Goal: Information Seeking & Learning: Learn about a topic

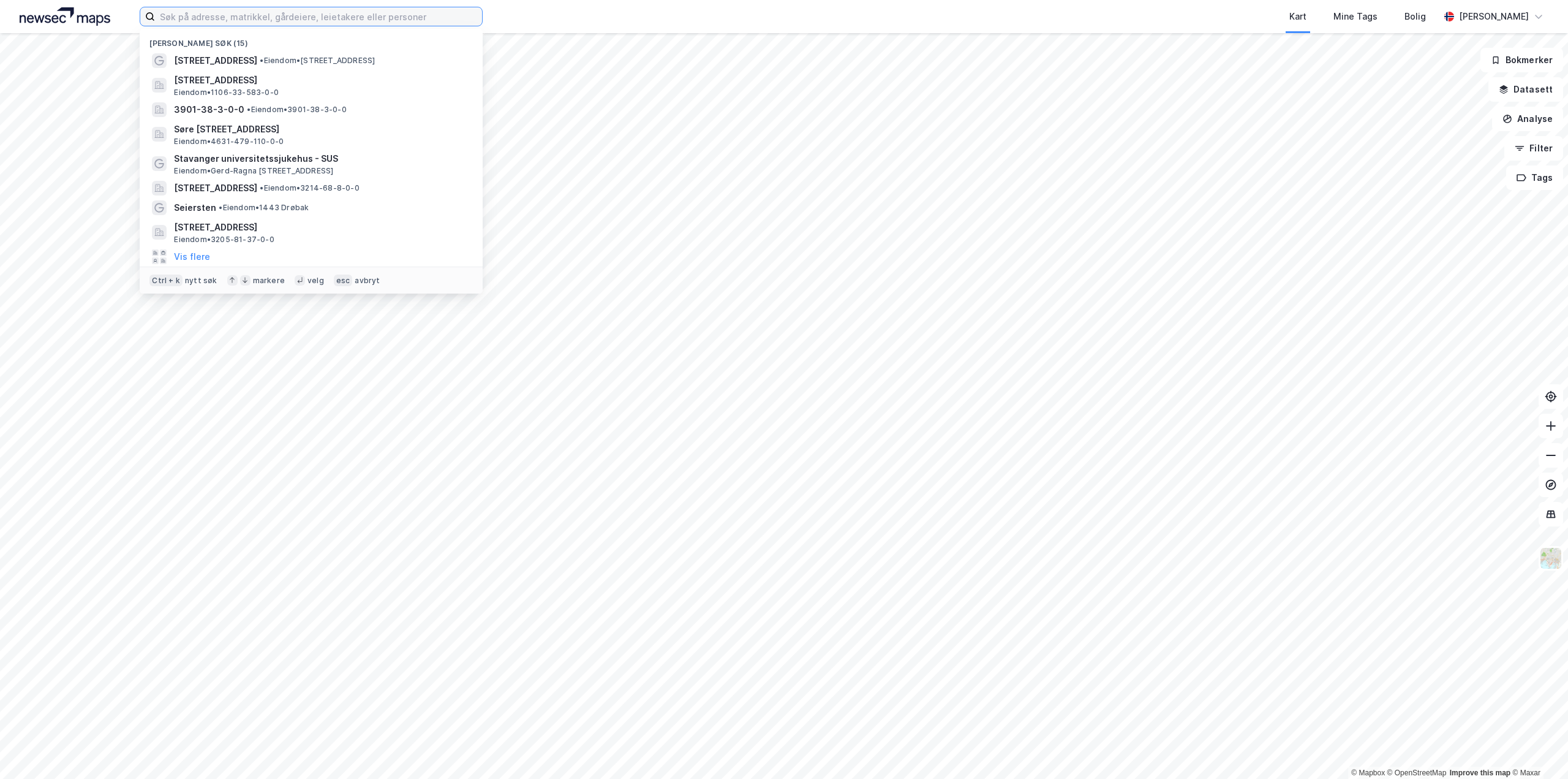
click at [230, 15] on input at bounding box center [318, 16] width 327 height 18
click at [192, 20] on input at bounding box center [318, 16] width 327 height 18
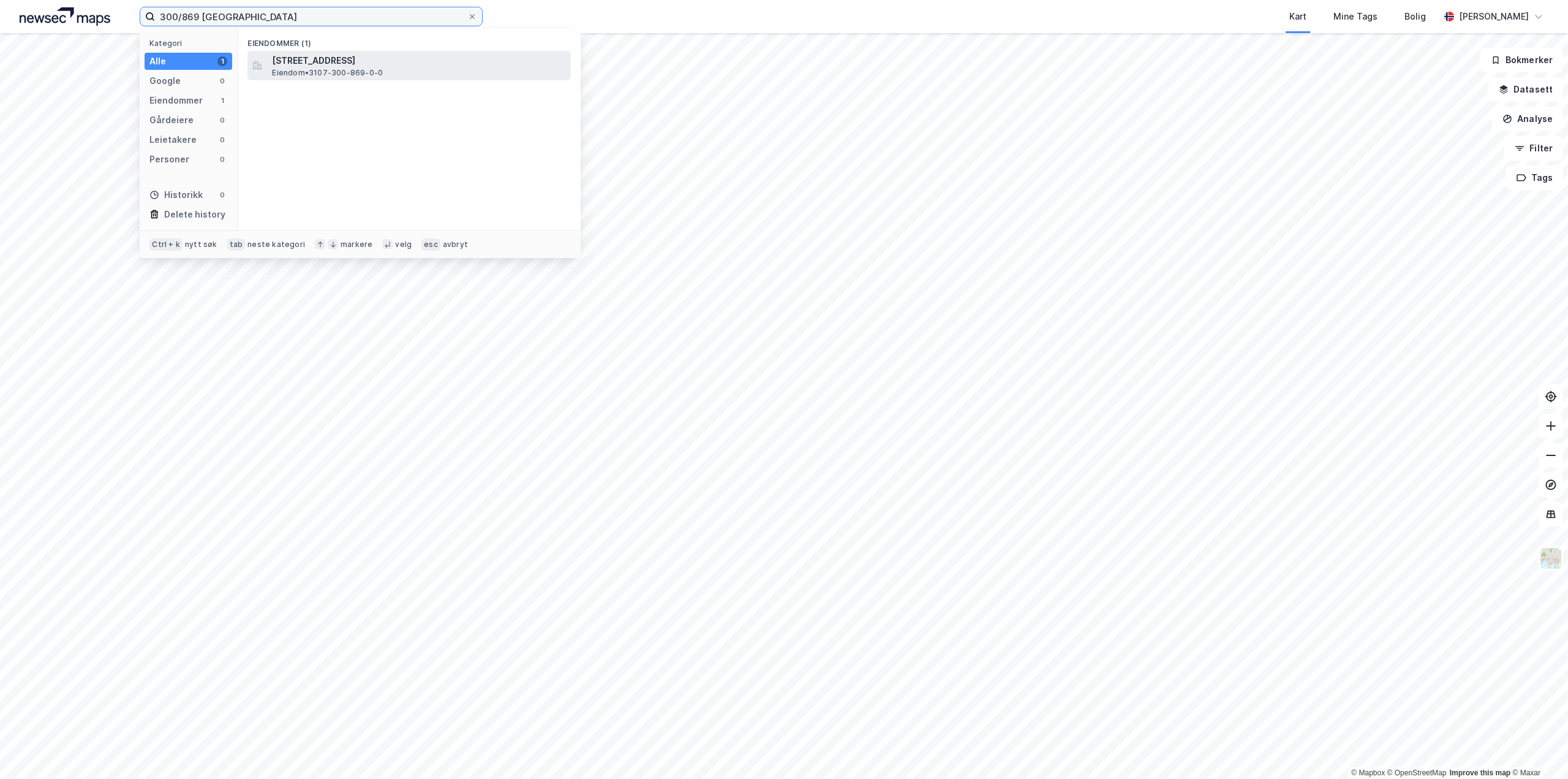
type input "300/869 [GEOGRAPHIC_DATA]"
click at [366, 61] on span "[STREET_ADDRESS]" at bounding box center [419, 61] width 294 height 15
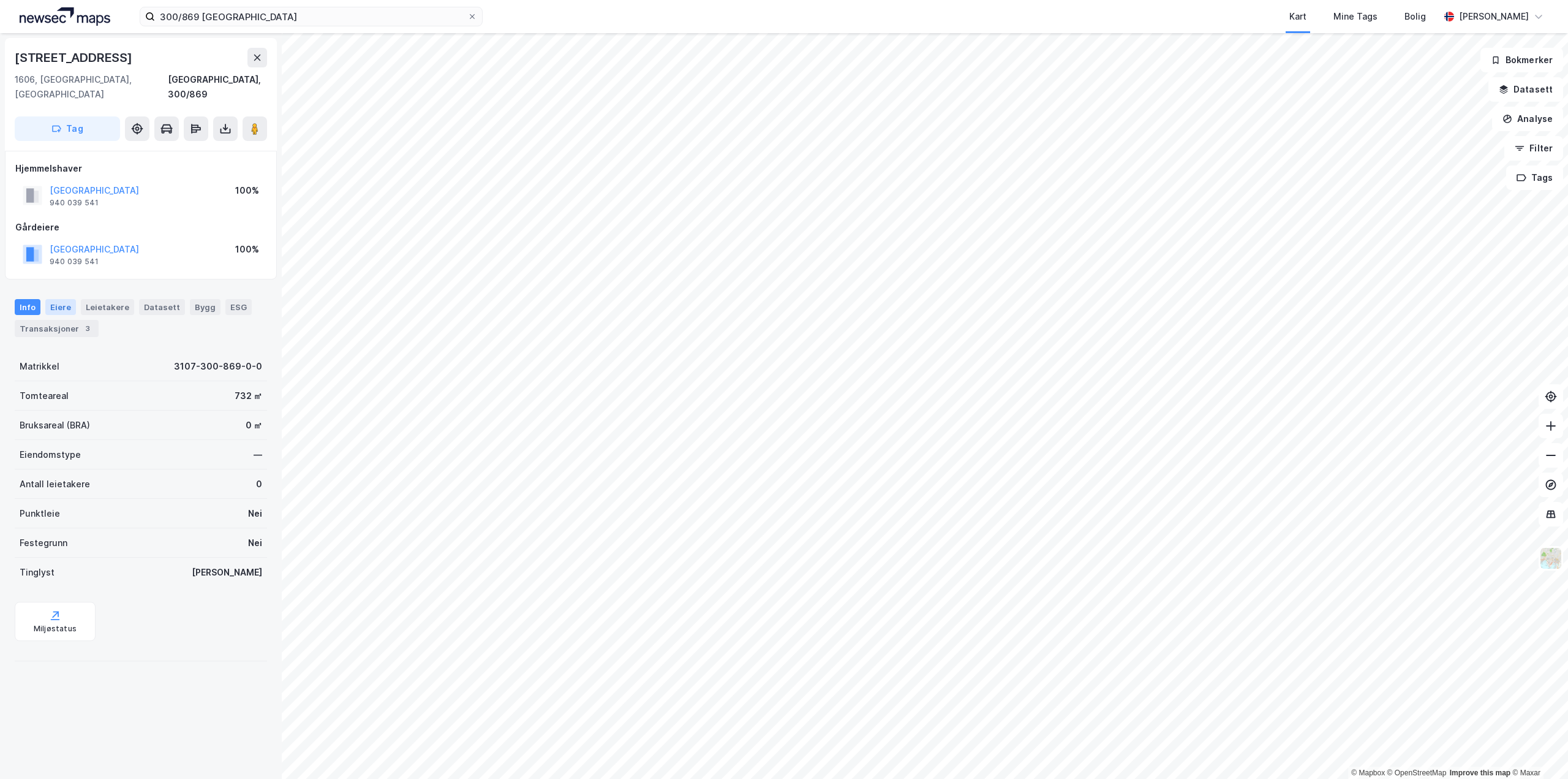
click at [51, 299] on div "Eiere" at bounding box center [61, 307] width 30 height 16
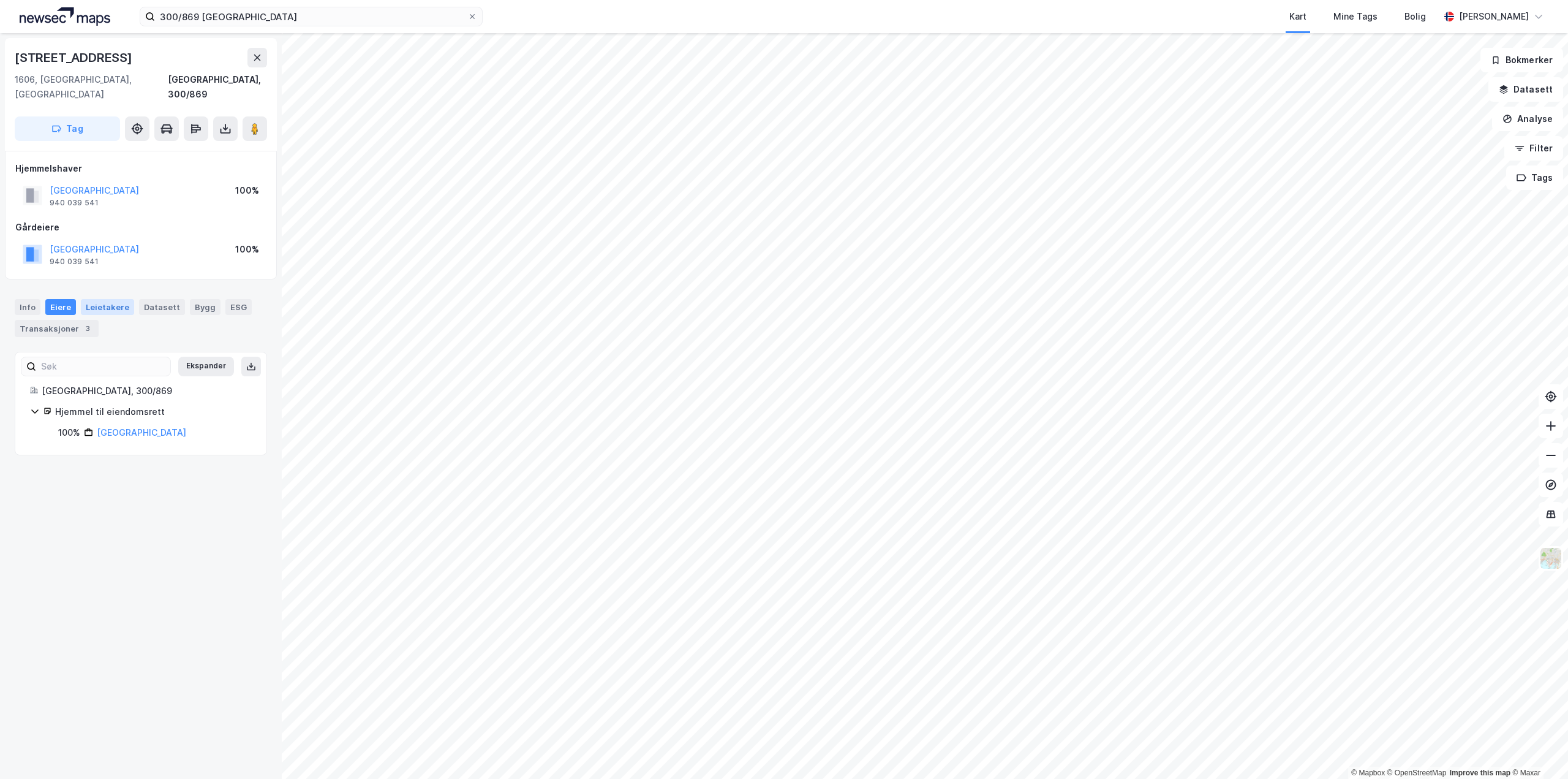
click at [93, 299] on div "Leietakere" at bounding box center [108, 307] width 54 height 16
click at [69, 299] on div "Eiere" at bounding box center [61, 307] width 30 height 16
click at [96, 299] on div "Leietakere" at bounding box center [108, 307] width 54 height 16
click at [163, 299] on div "Datasett" at bounding box center [162, 307] width 46 height 16
click at [192, 299] on div "Bygg" at bounding box center [205, 307] width 30 height 16
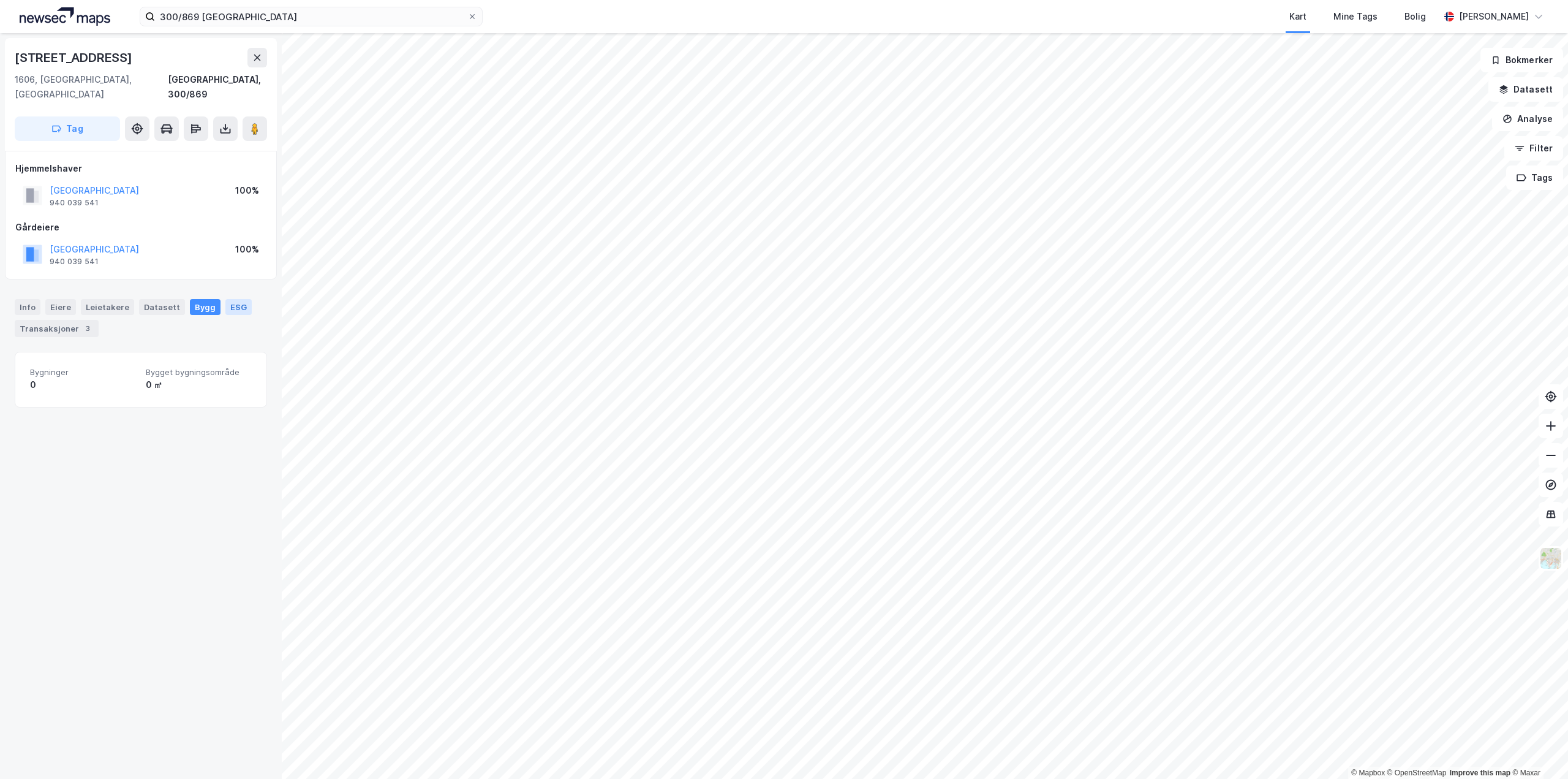
click at [227, 299] on div "ESG" at bounding box center [238, 307] width 26 height 16
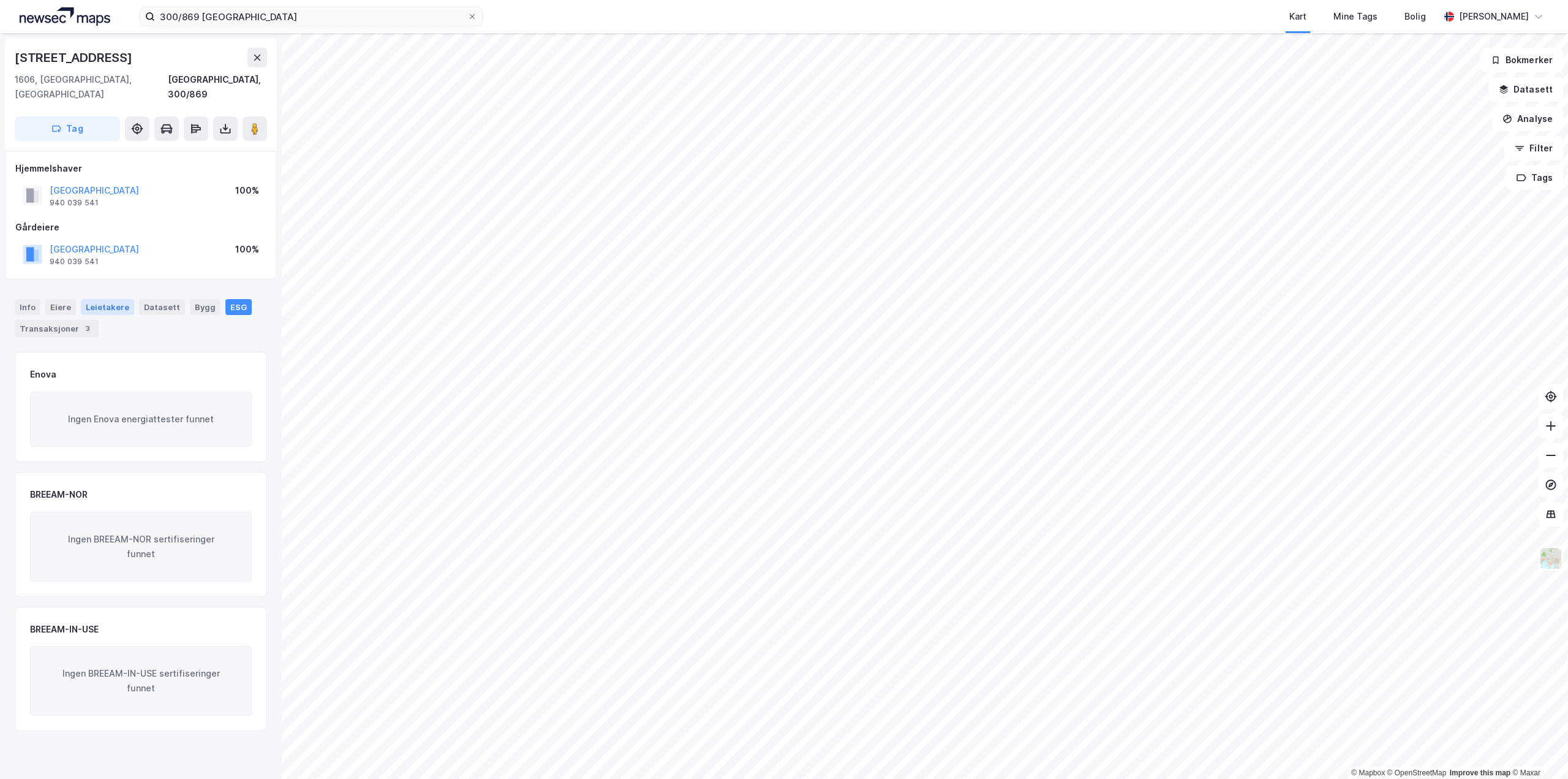
click at [103, 299] on div "Leietakere" at bounding box center [108, 307] width 54 height 16
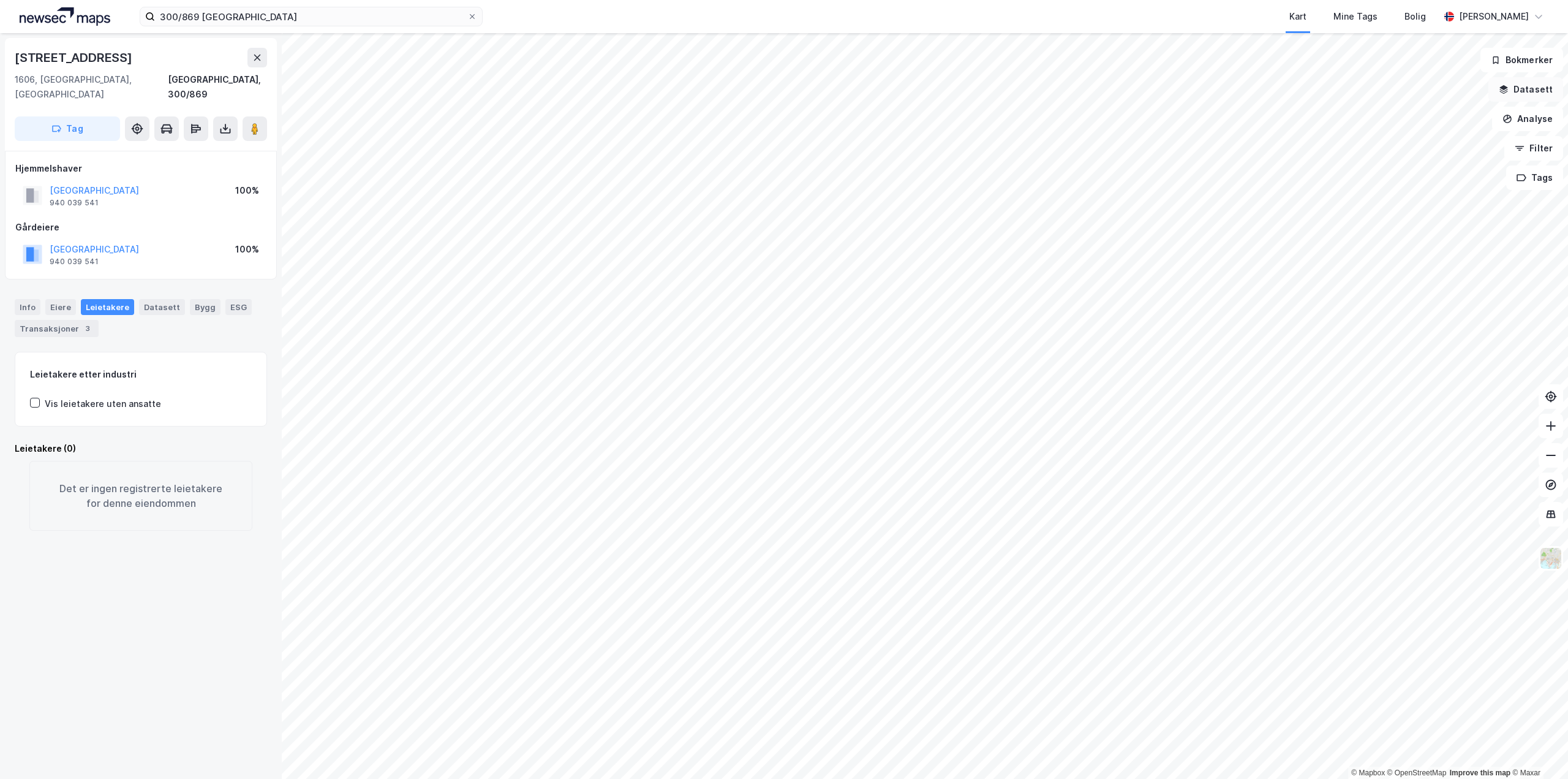
click at [1551, 86] on button "Datasett" at bounding box center [1525, 89] width 75 height 25
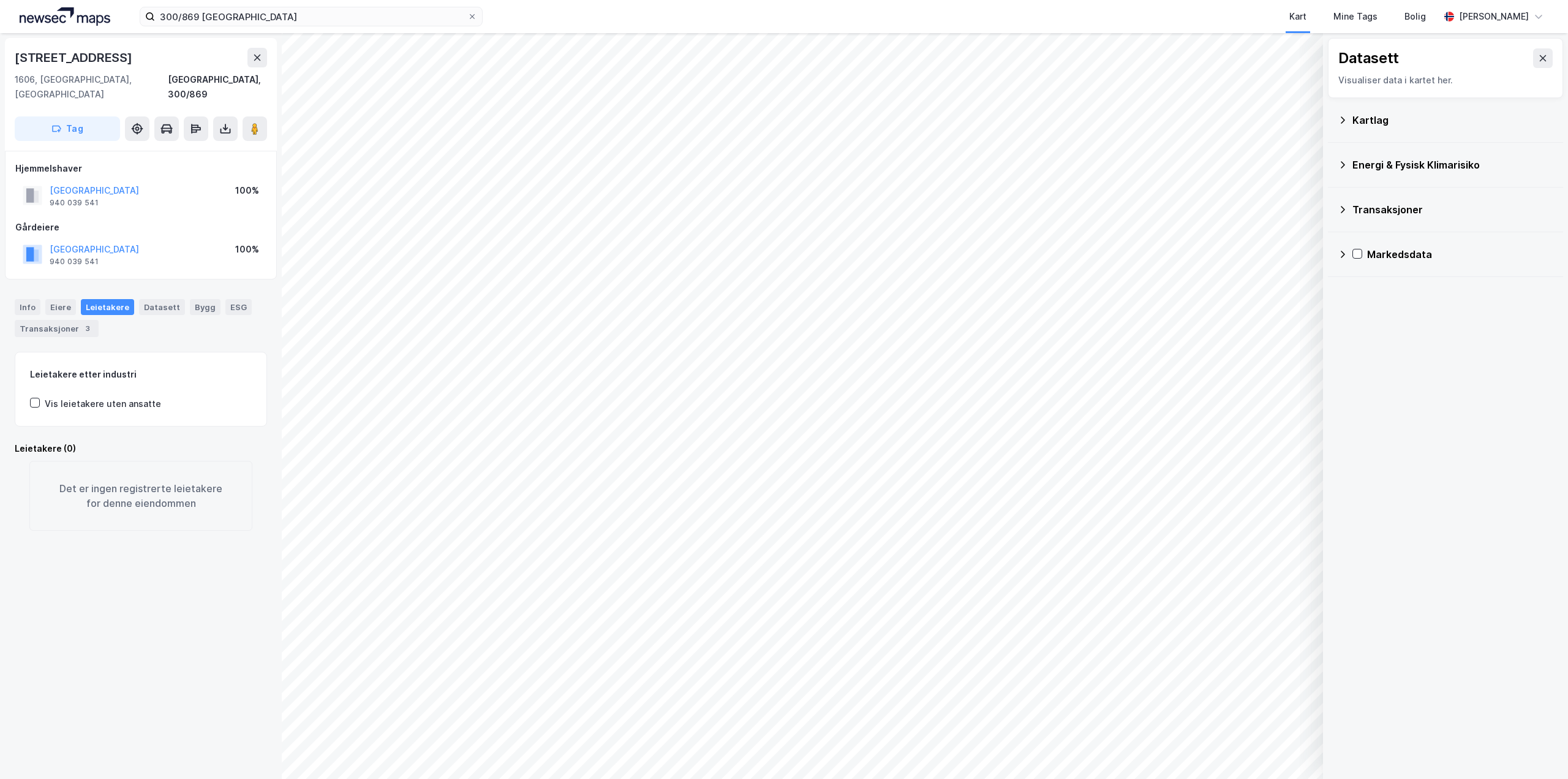
click at [1365, 125] on div "Kartlag" at bounding box center [1453, 120] width 201 height 15
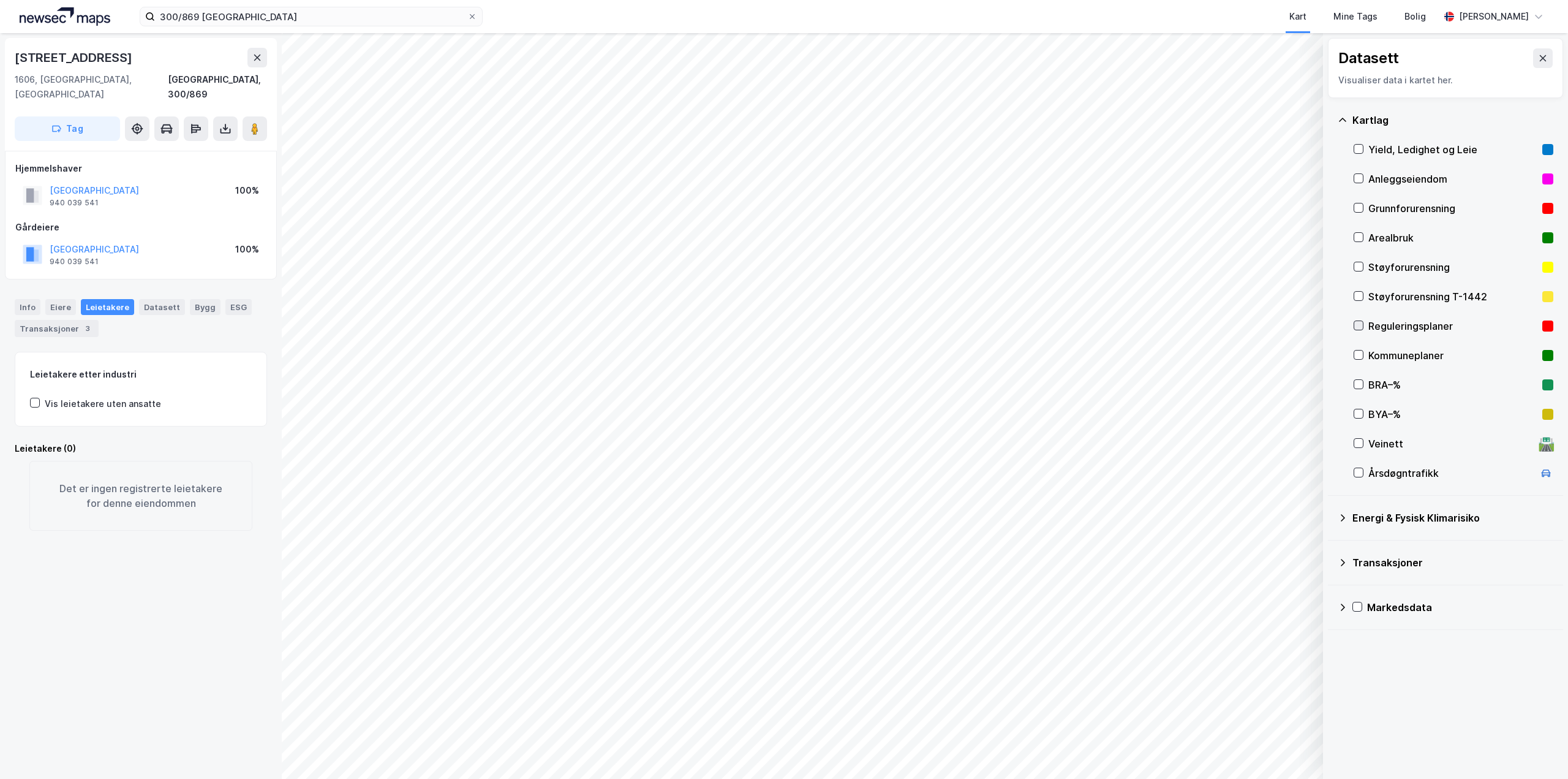
click at [1359, 325] on icon at bounding box center [1358, 326] width 9 height 9
click at [1356, 325] on icon at bounding box center [1358, 326] width 9 height 9
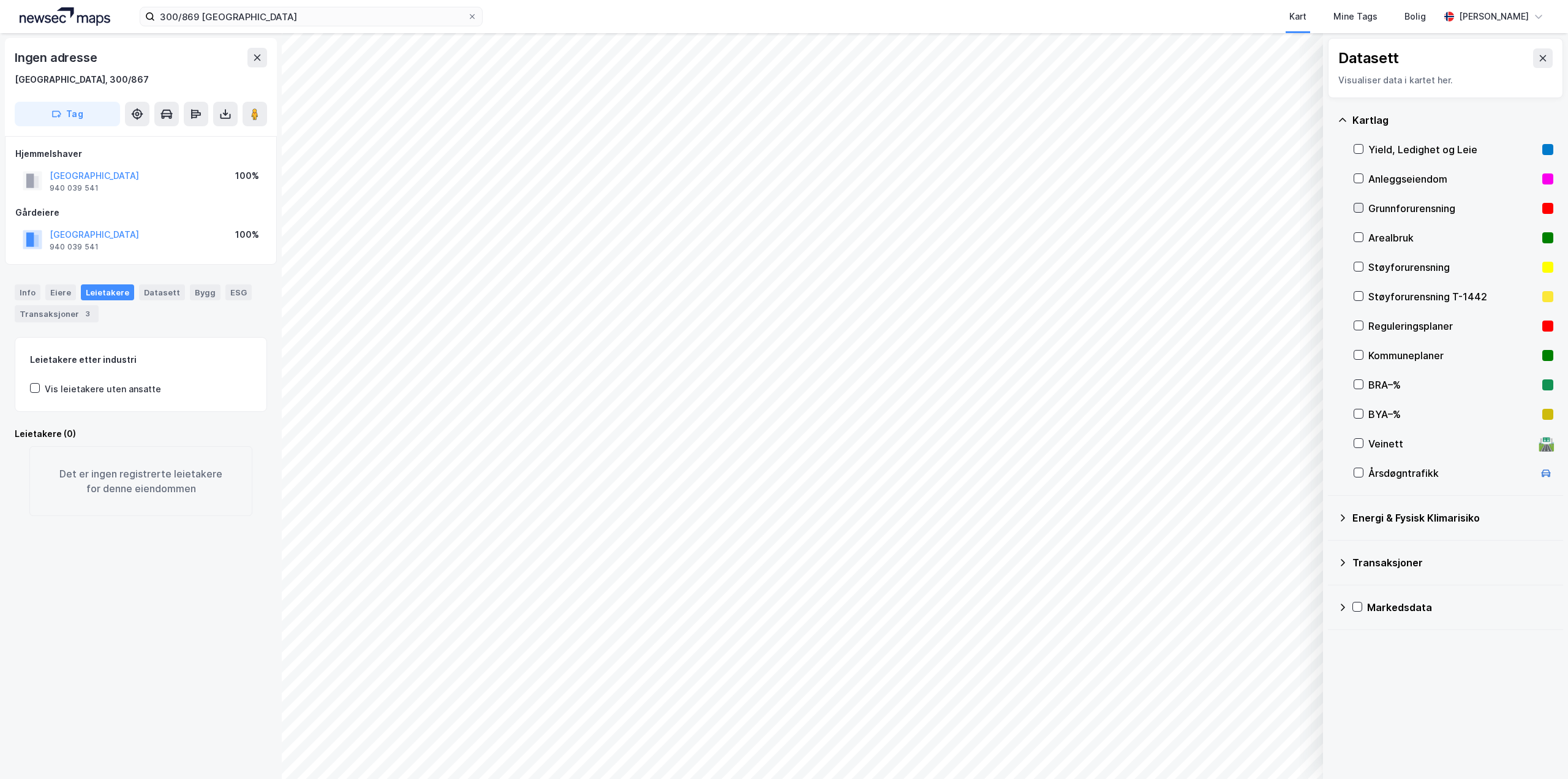
click at [1361, 207] on icon at bounding box center [1358, 208] width 9 height 9
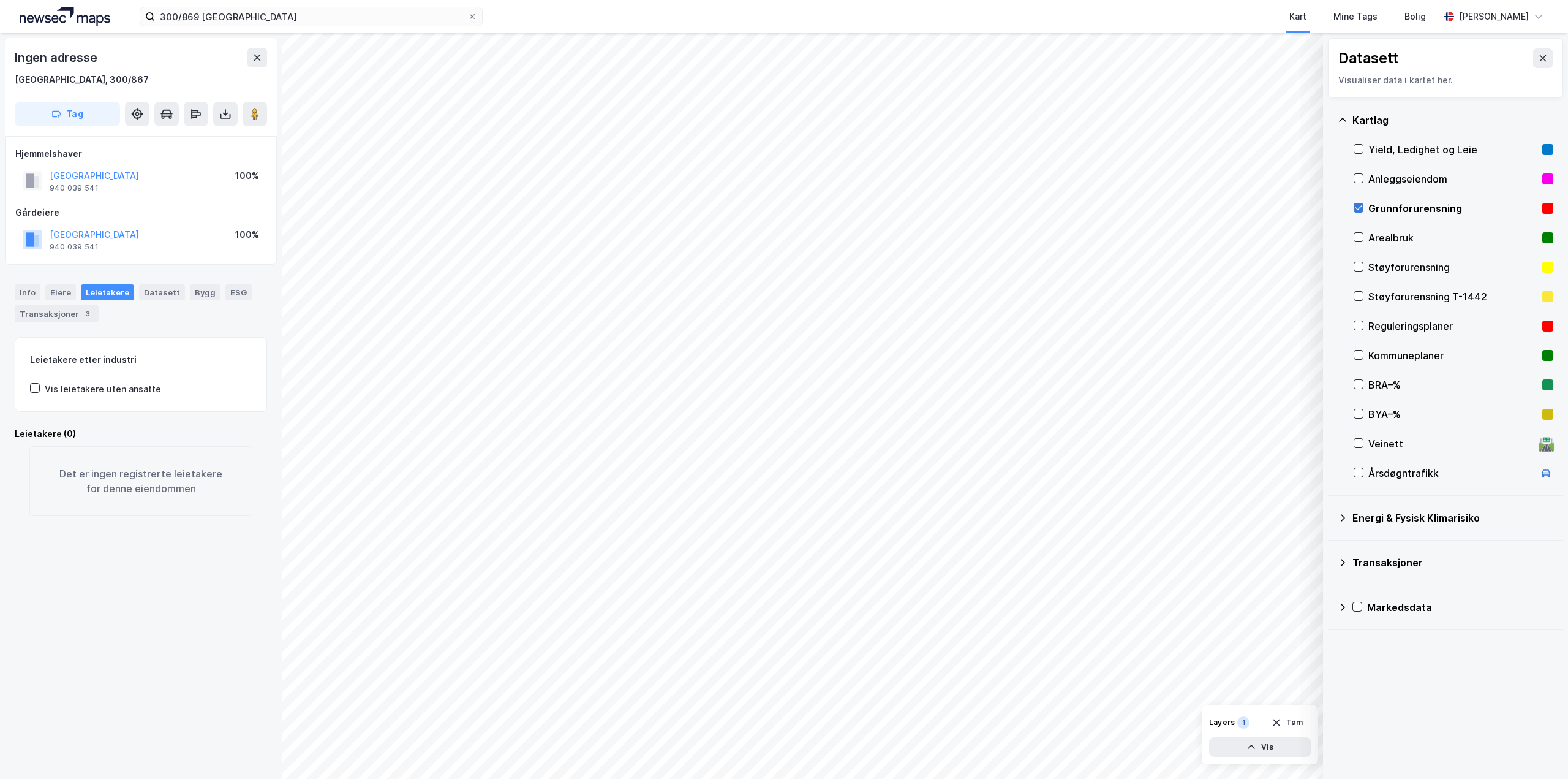
click at [1361, 207] on icon at bounding box center [1358, 208] width 9 height 9
click at [1231, 720] on div "Layers" at bounding box center [1221, 722] width 25 height 10
click at [1264, 746] on button "Vis" at bounding box center [1260, 746] width 101 height 20
click at [1253, 721] on icon at bounding box center [1255, 720] width 10 height 10
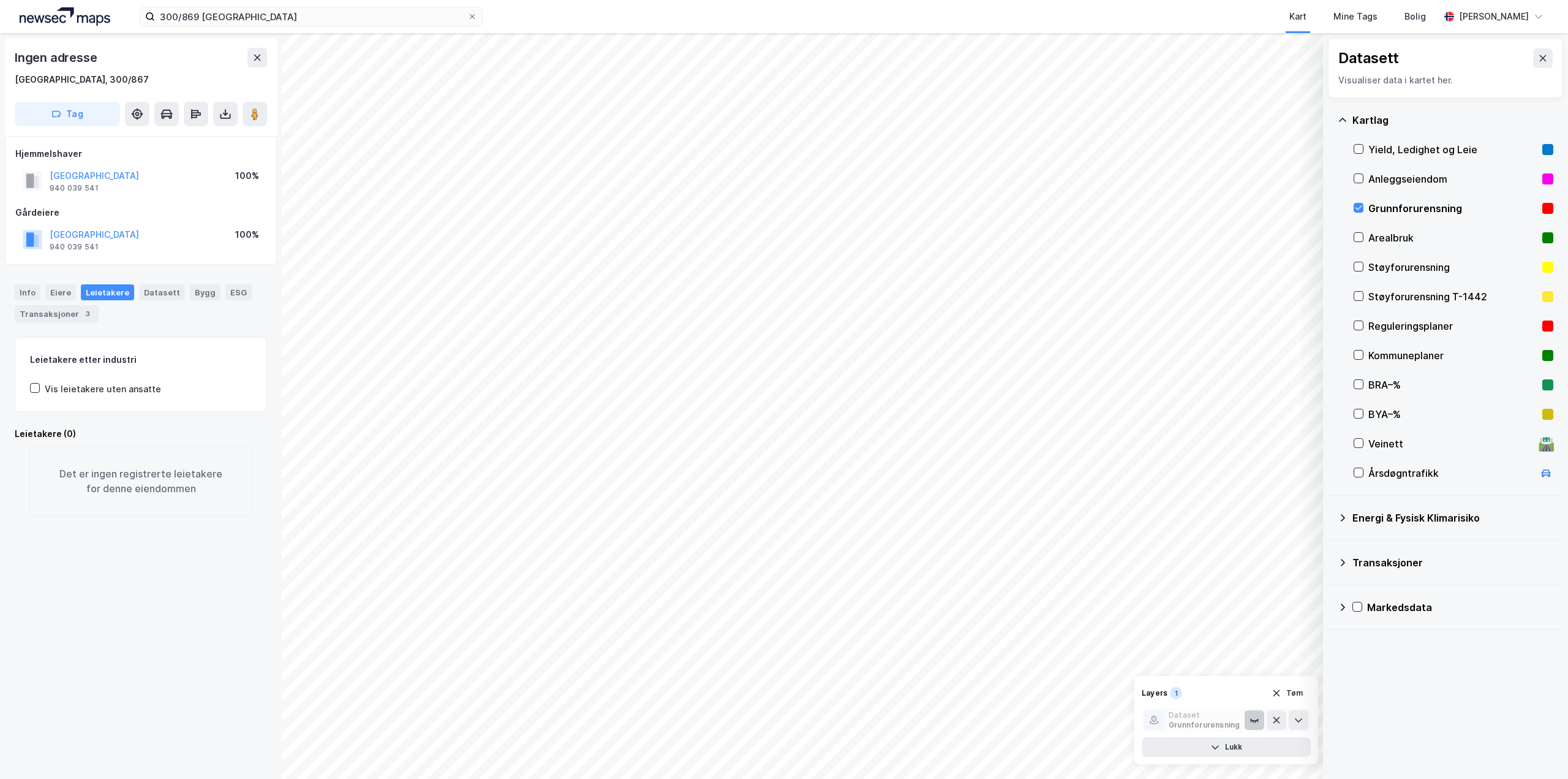
click at [1253, 721] on icon at bounding box center [1254, 720] width 7 height 2
click at [1253, 721] on icon at bounding box center [1255, 720] width 10 height 10
